Goal: Information Seeking & Learning: Learn about a topic

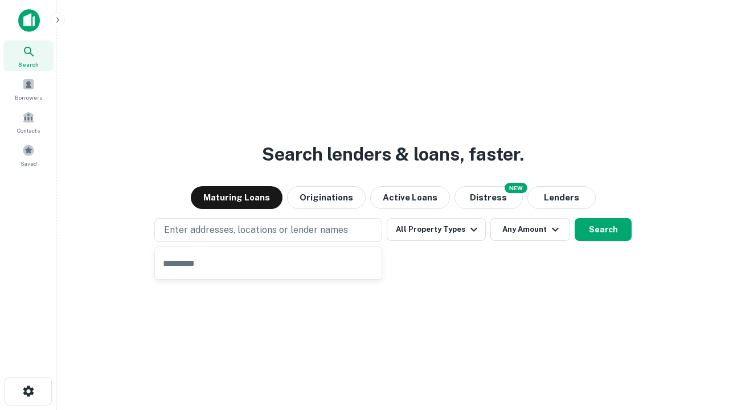
type input "**********"
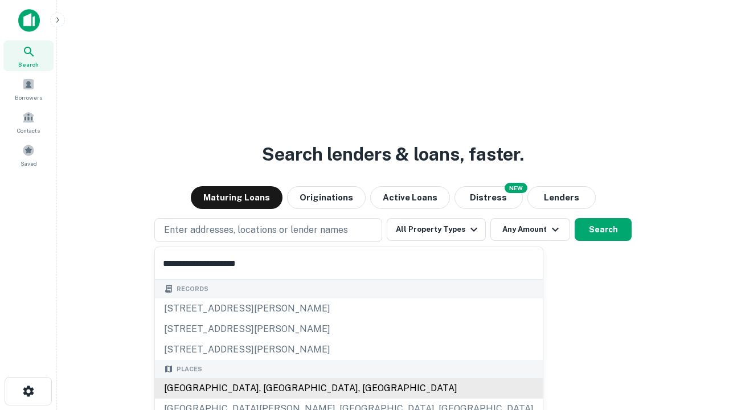
click at [272, 388] on div "Santa Monica, CA, USA" at bounding box center [349, 388] width 388 height 21
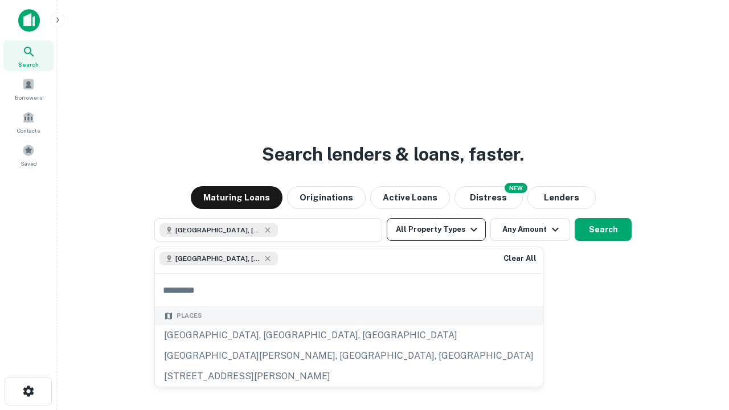
click at [436, 230] on button "All Property Types" at bounding box center [436, 229] width 99 height 23
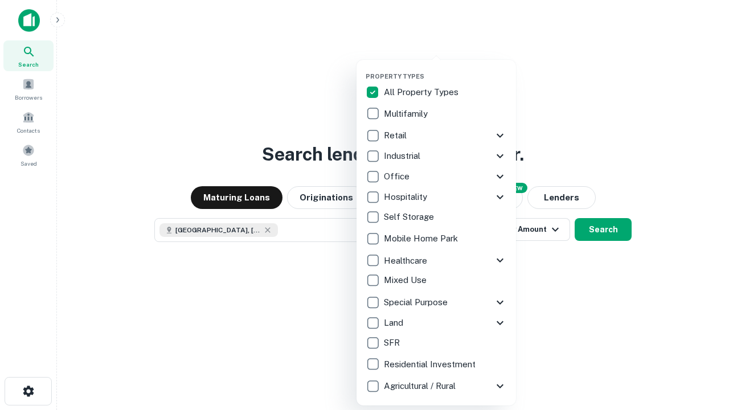
click at [445, 69] on button "button" at bounding box center [445, 69] width 159 height 1
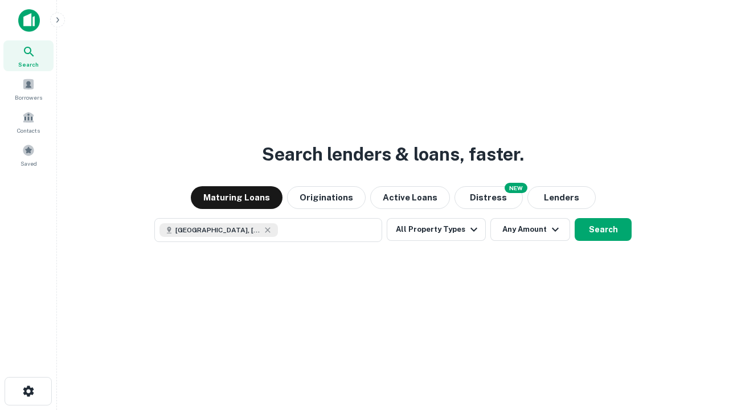
scroll to position [18, 0]
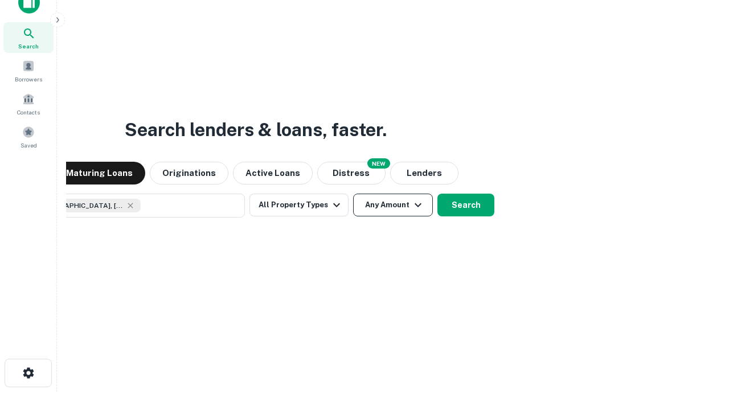
click at [353, 194] on button "Any Amount" at bounding box center [393, 205] width 80 height 23
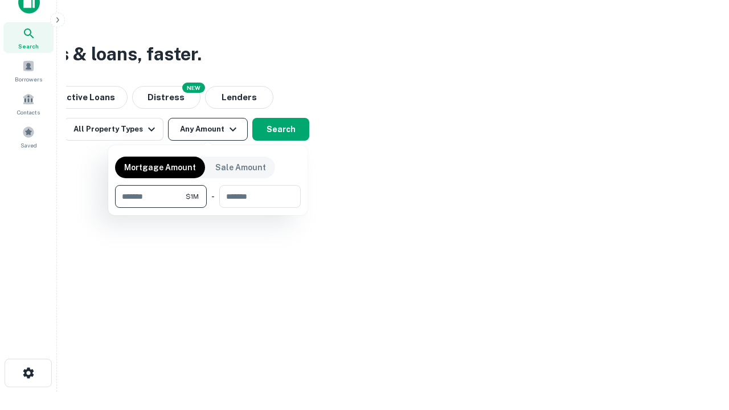
type input "*******"
click at [208, 208] on button "button" at bounding box center [208, 208] width 186 height 1
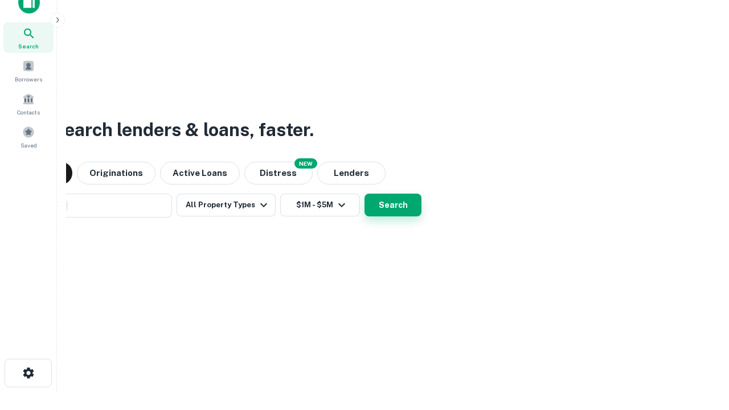
click at [365, 194] on button "Search" at bounding box center [393, 205] width 57 height 23
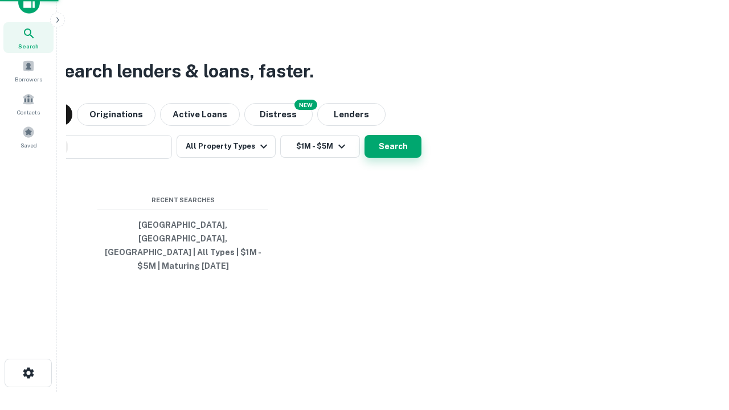
scroll to position [37, 322]
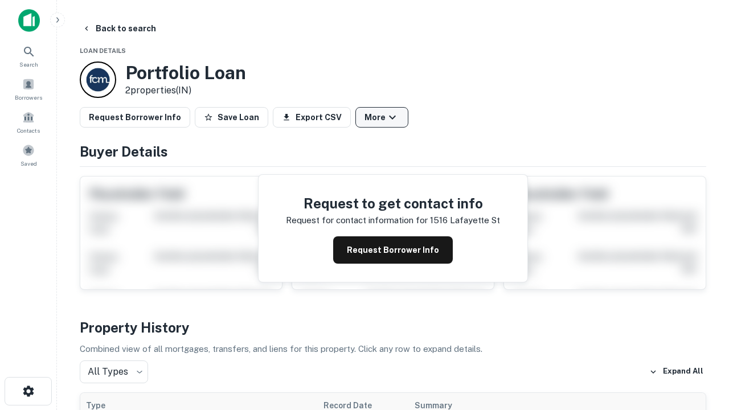
click at [382, 117] on button "More" at bounding box center [381, 117] width 53 height 21
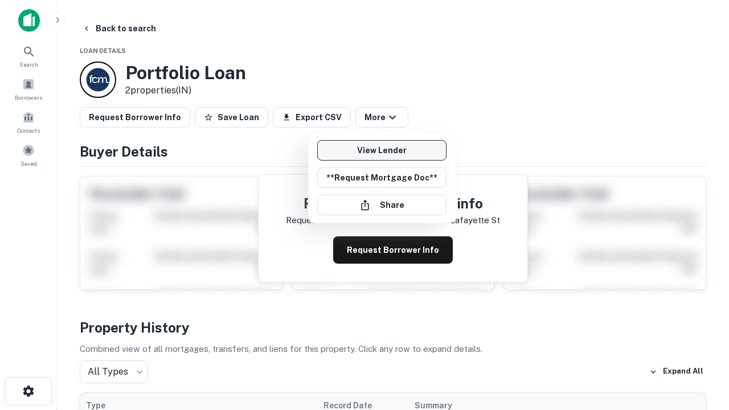
click at [382, 150] on link "View Lender" at bounding box center [381, 150] width 129 height 21
